Goal: Information Seeking & Learning: Learn about a topic

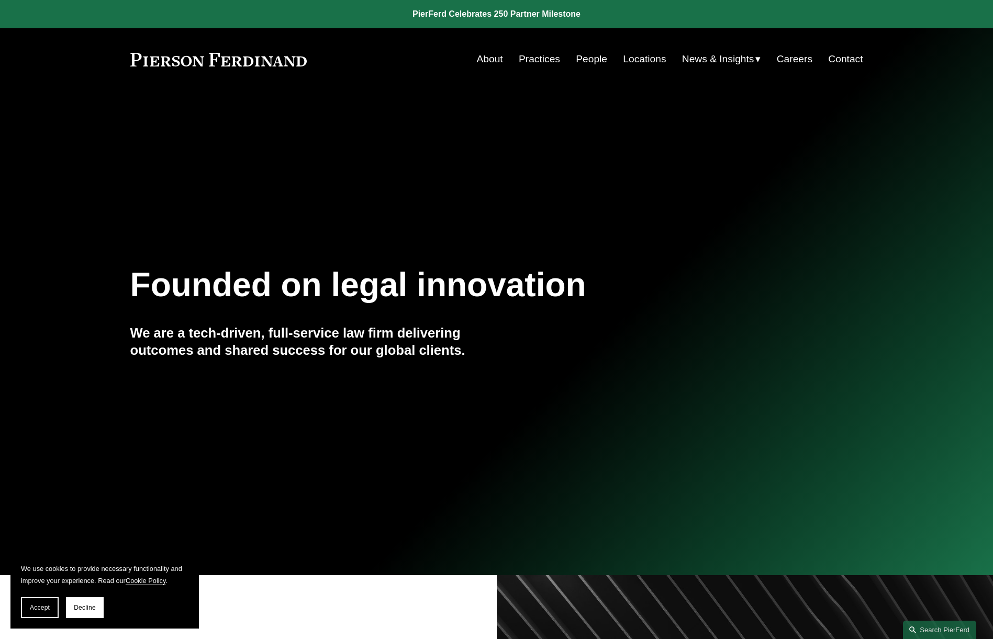
click at [585, 58] on link "People" at bounding box center [591, 59] width 31 height 20
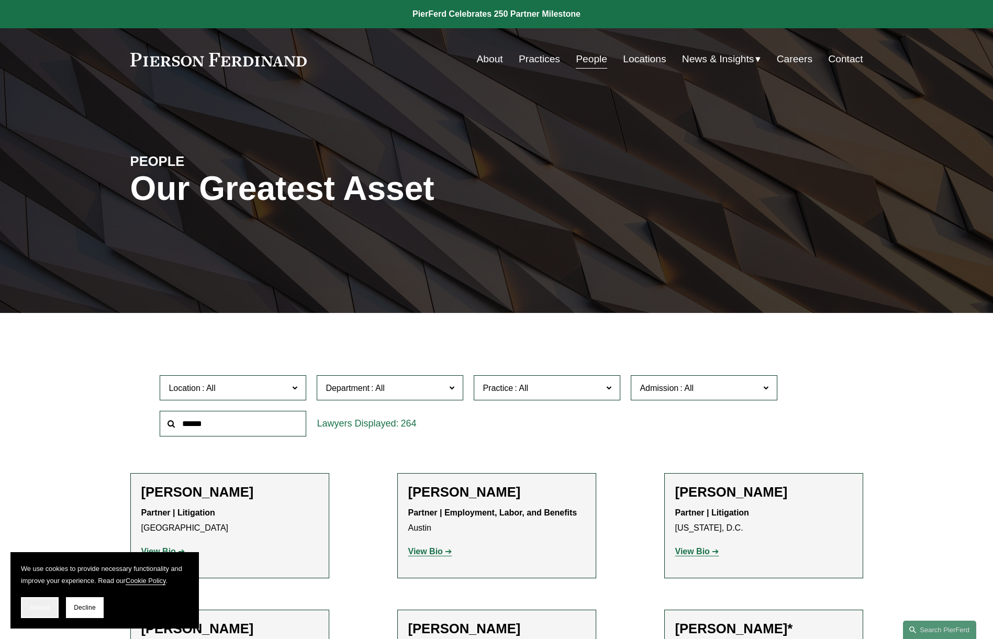
click at [46, 611] on button "Accept" at bounding box center [40, 607] width 38 height 21
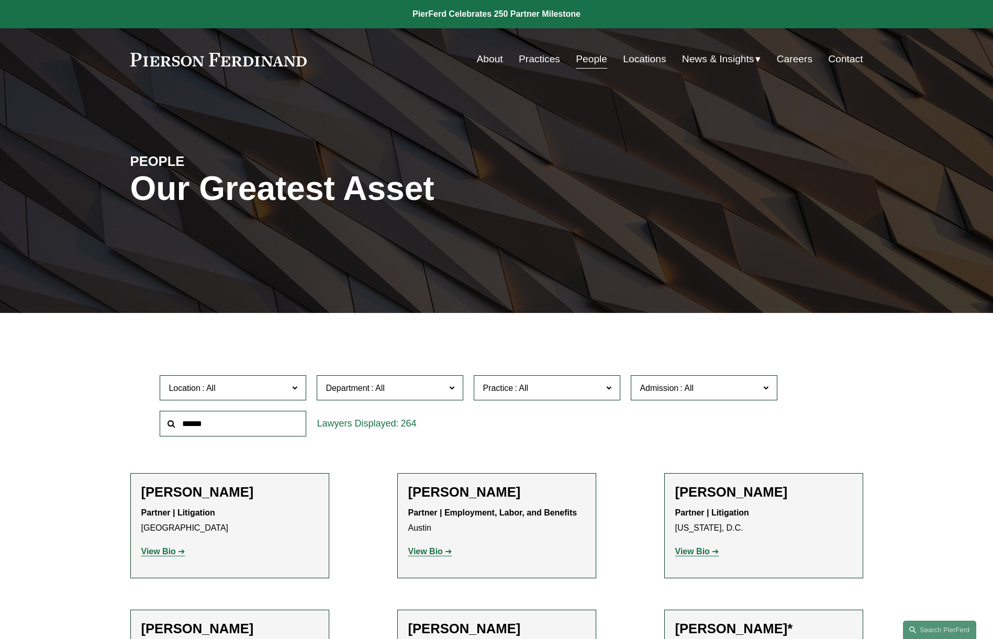
click at [297, 389] on span at bounding box center [294, 388] width 5 height 14
click at [0, 0] on link "[US_STATE]" at bounding box center [0, 0] width 0 height 0
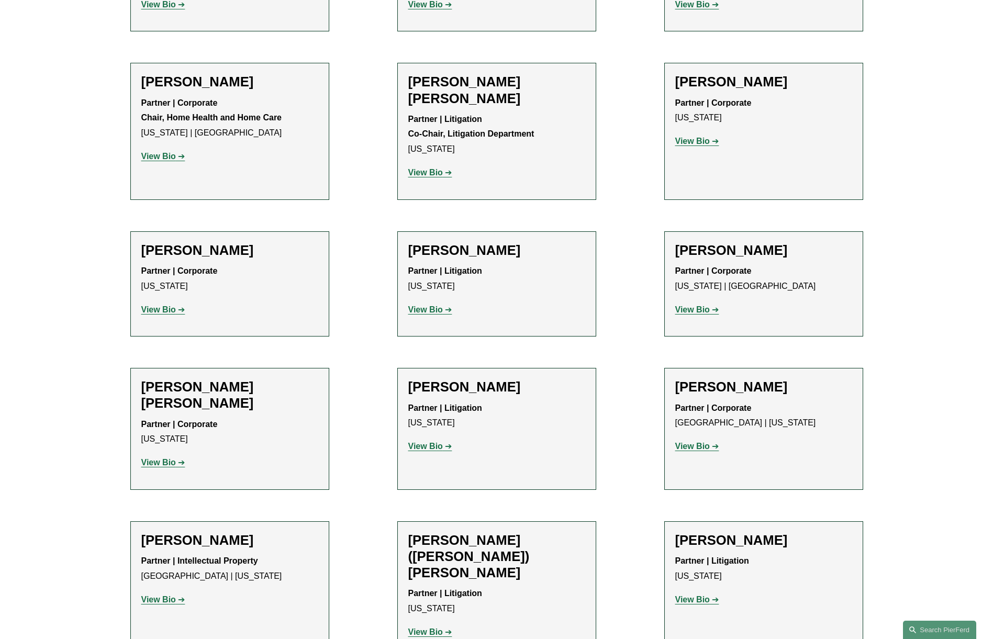
scroll to position [550, 0]
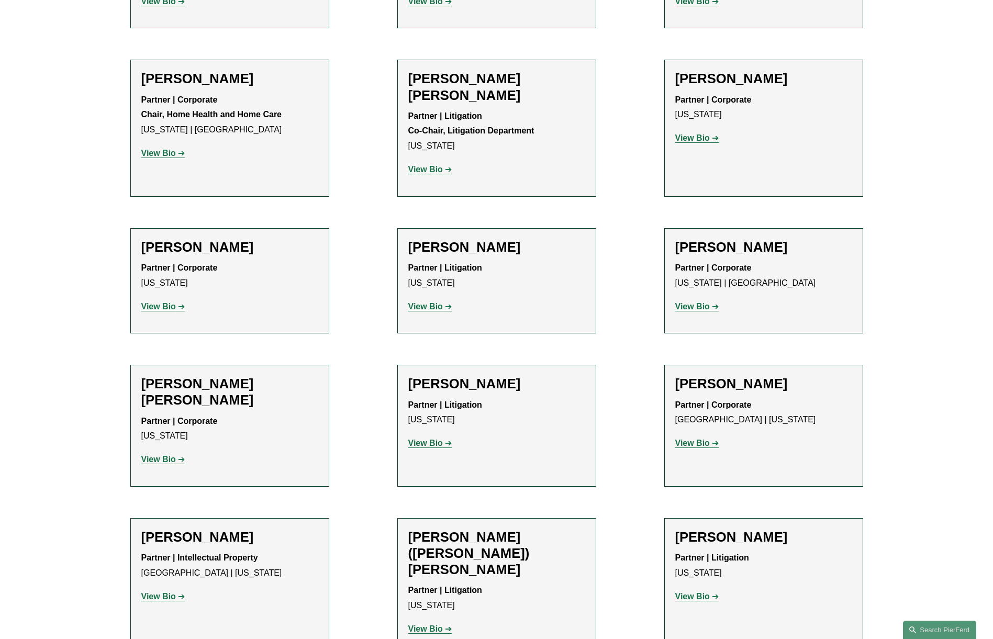
click at [432, 439] on strong "View Bio" at bounding box center [425, 443] width 35 height 9
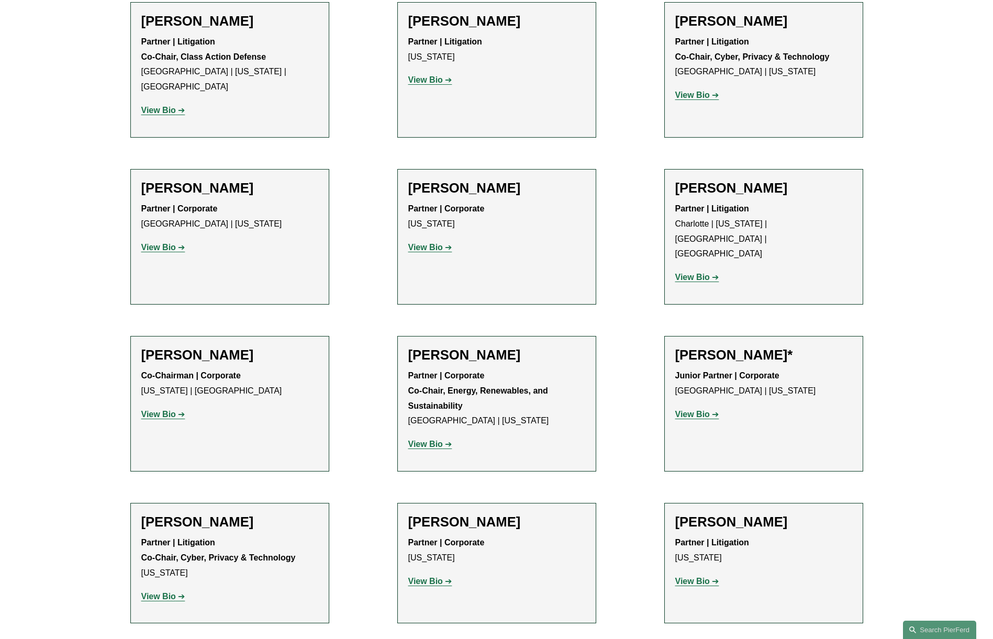
scroll to position [2973, 0]
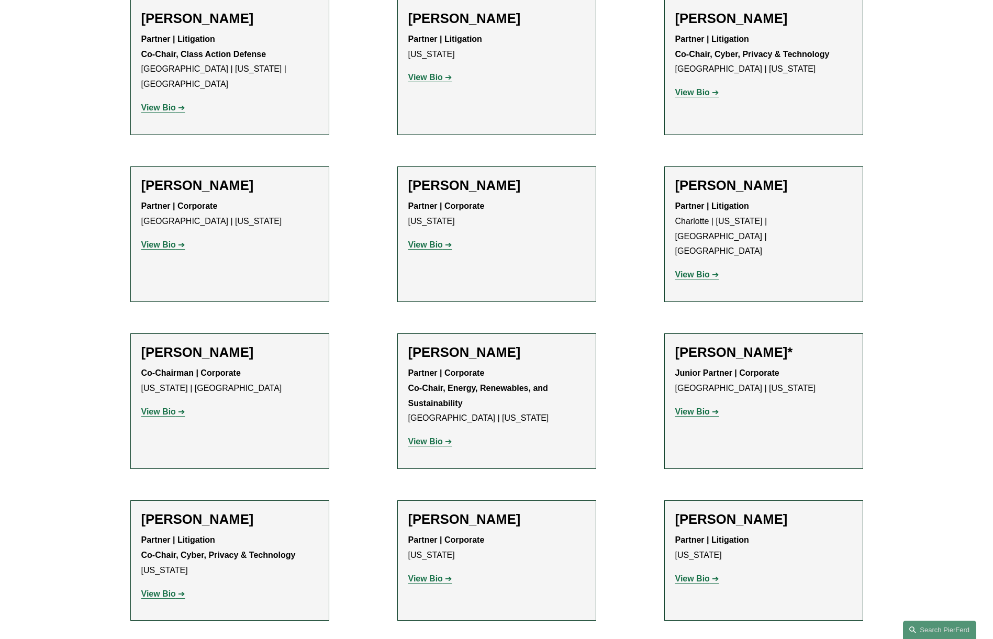
click at [159, 589] on strong "View Bio" at bounding box center [158, 593] width 35 height 9
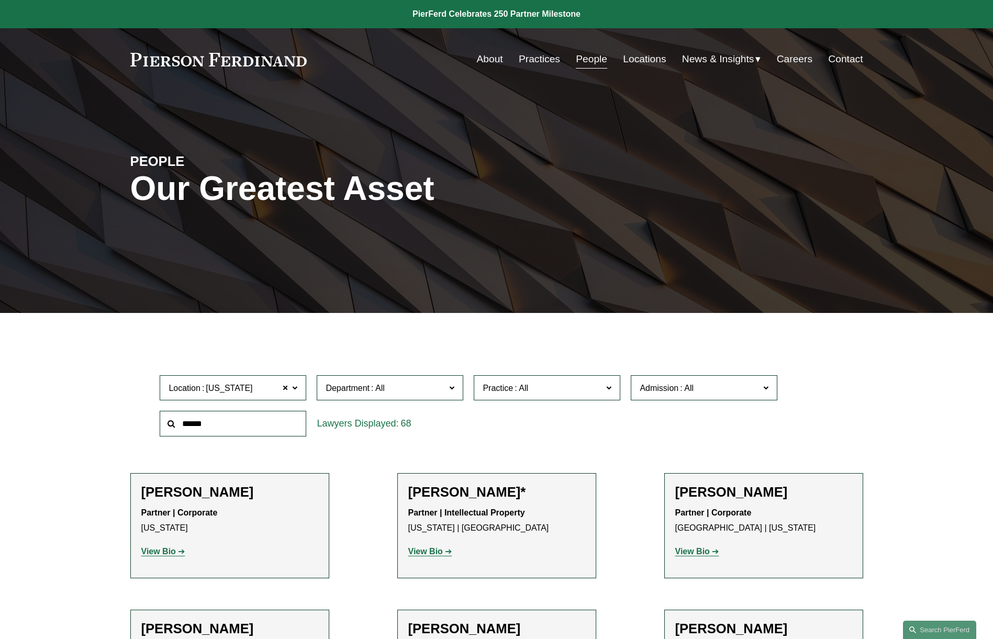
scroll to position [0, 0]
click at [293, 387] on span at bounding box center [294, 388] width 5 height 14
click at [0, 0] on link "[GEOGRAPHIC_DATA]" at bounding box center [0, 0] width 0 height 0
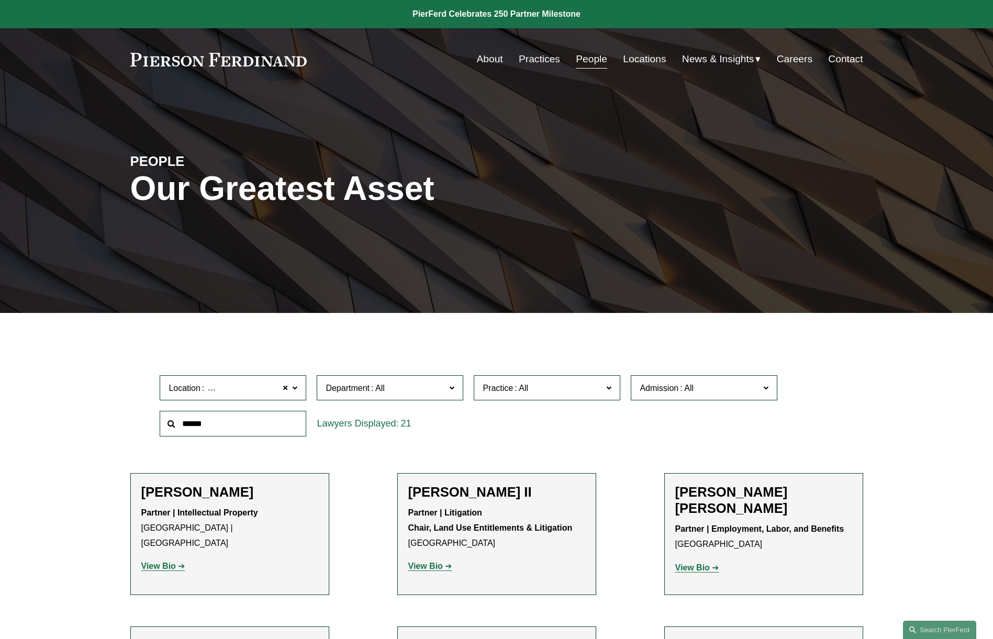
click at [297, 387] on span at bounding box center [294, 388] width 5 height 14
click at [0, 0] on link "All" at bounding box center [0, 0] width 0 height 0
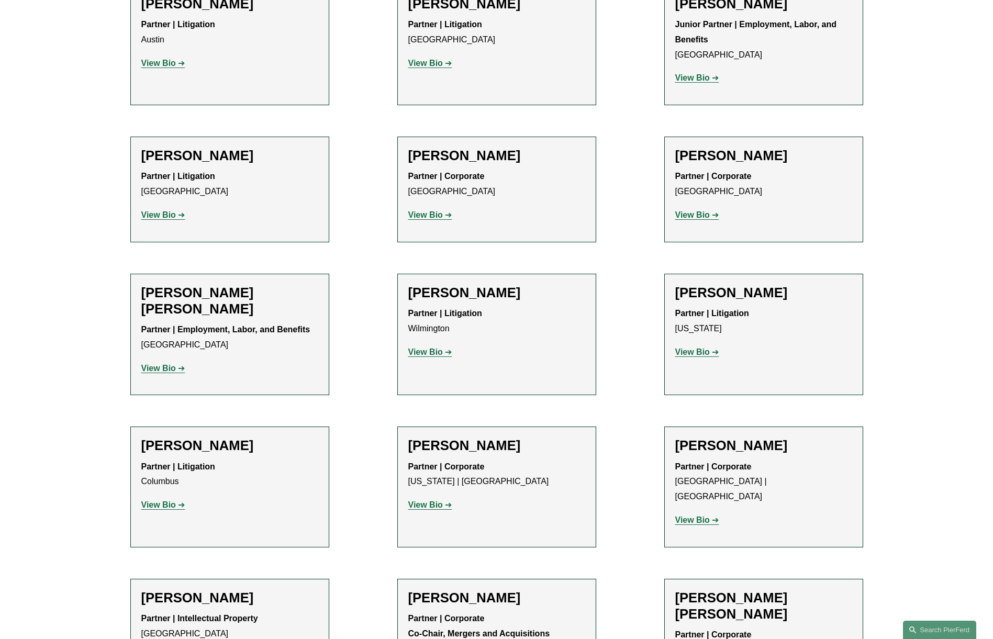
scroll to position [2286, 0]
click at [427, 210] on strong "View Bio" at bounding box center [425, 214] width 35 height 9
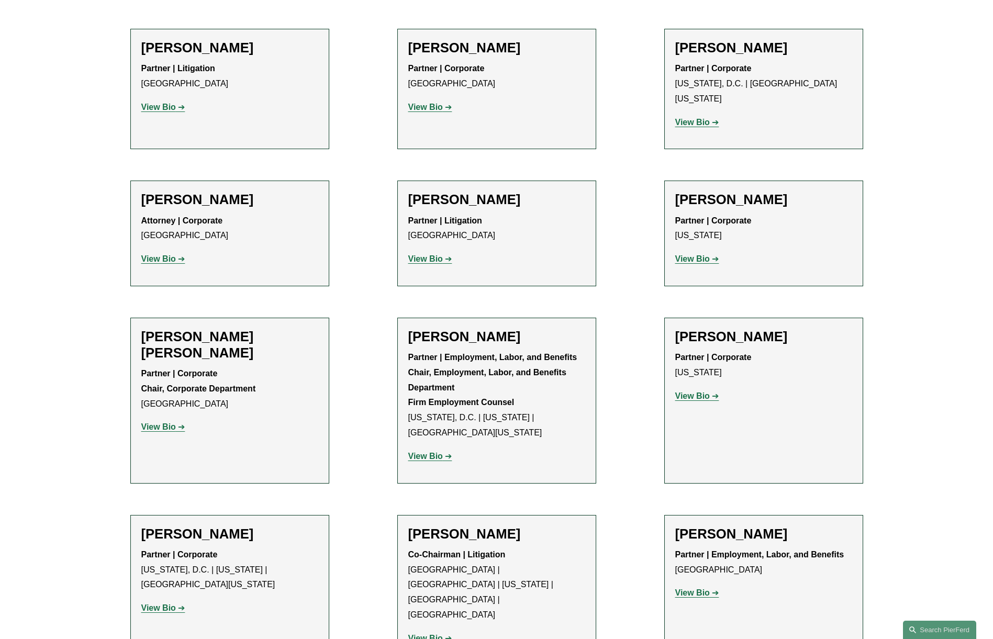
scroll to position [3949, 0]
click at [426, 451] on strong "View Bio" at bounding box center [425, 455] width 35 height 9
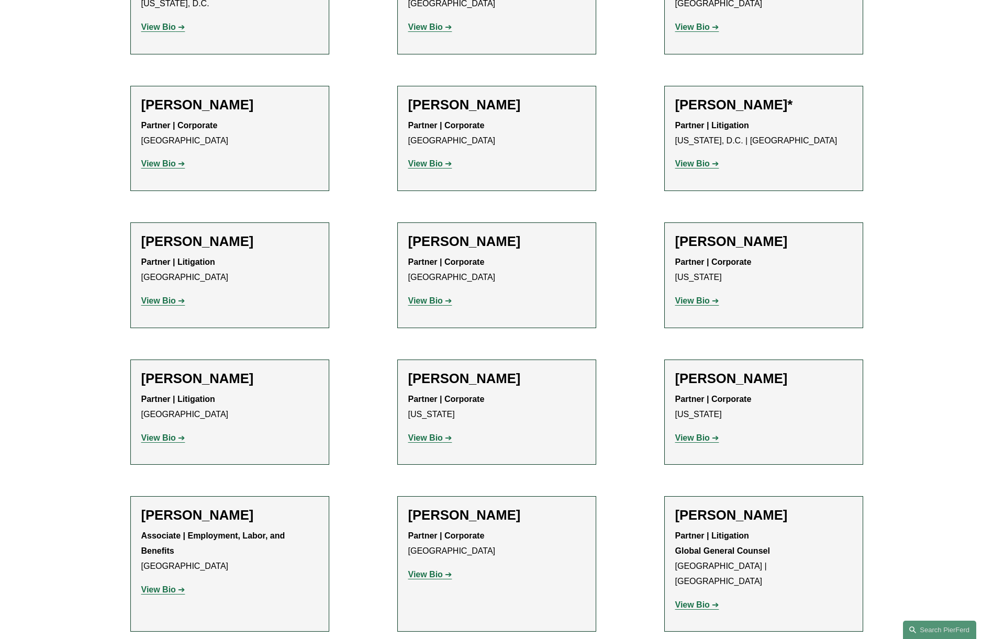
scroll to position [5001, 0]
click at [430, 433] on strong "View Bio" at bounding box center [425, 437] width 35 height 9
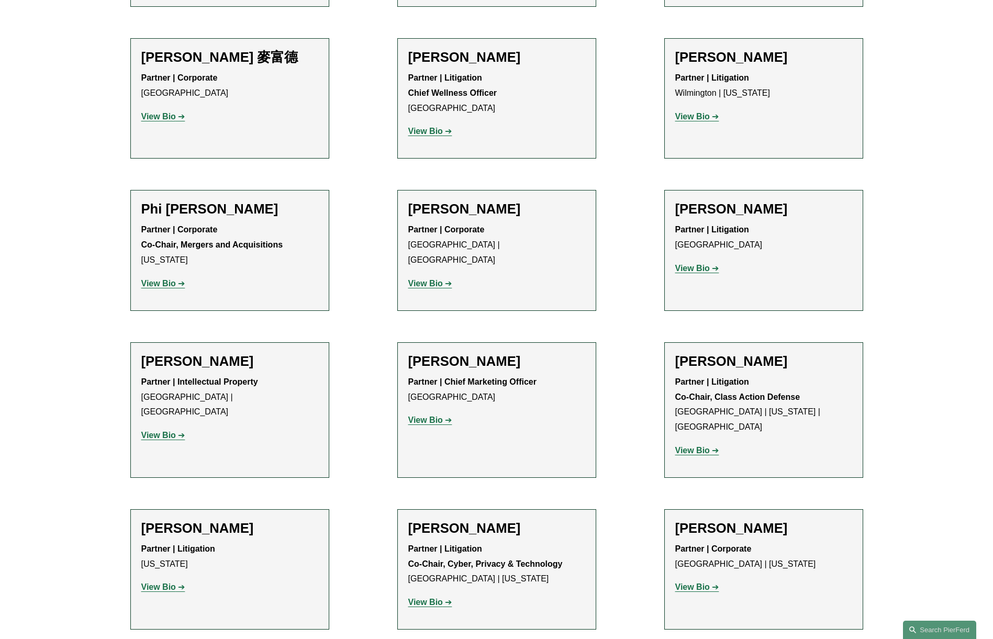
scroll to position [9004, 0]
